Goal: Task Accomplishment & Management: Use online tool/utility

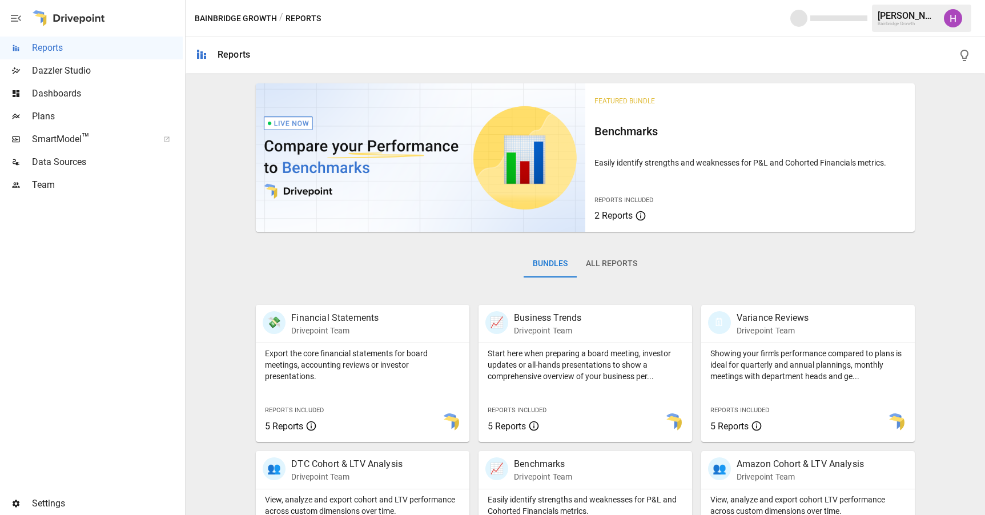
click at [951, 10] on img "Harry Antonio" at bounding box center [953, 18] width 18 height 18
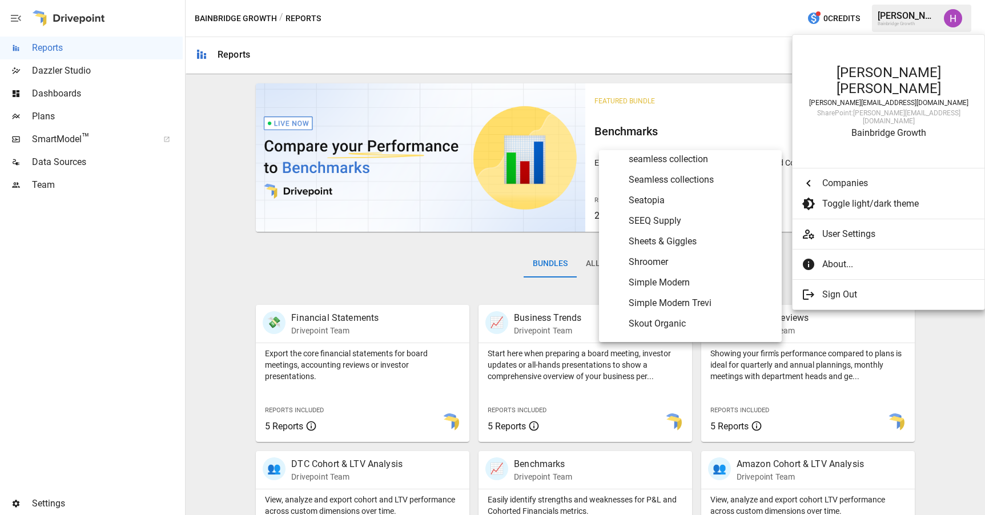
scroll to position [4941, 0]
click at [721, 276] on span "Simple Modern Trevi" at bounding box center [701, 282] width 144 height 14
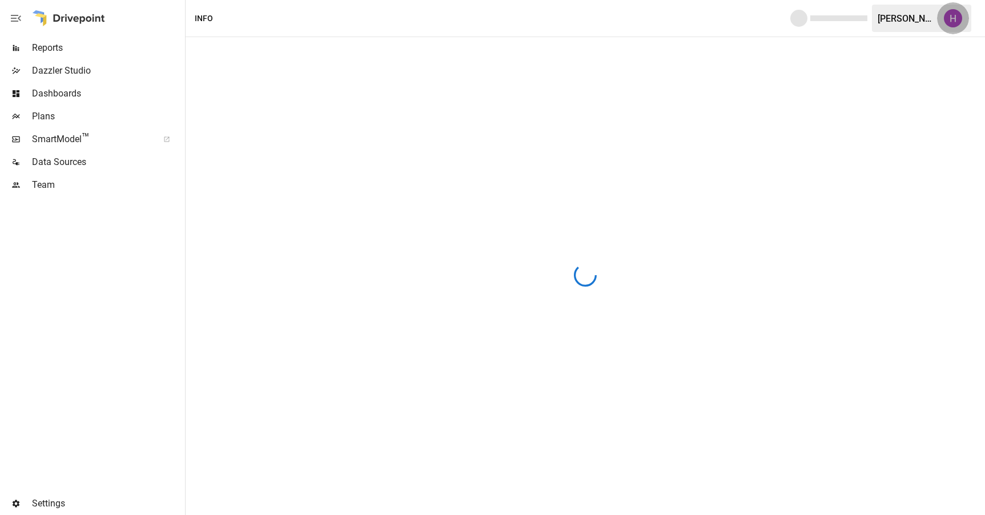
click at [956, 21] on img "Harry Antonio" at bounding box center [953, 18] width 18 height 18
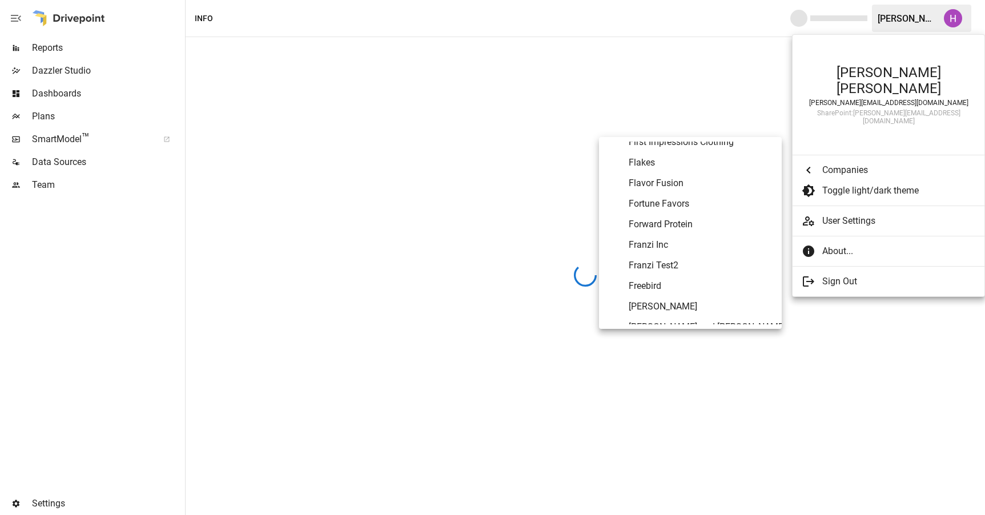
scroll to position [1912, 0]
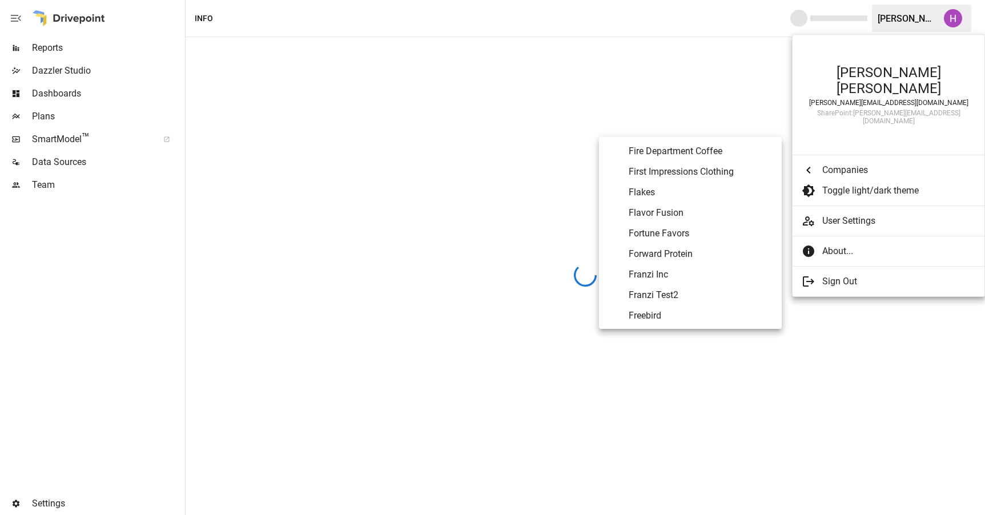
click at [668, 209] on span "Flavor Fusion" at bounding box center [701, 213] width 144 height 14
